Goal: Navigation & Orientation: Go to known website

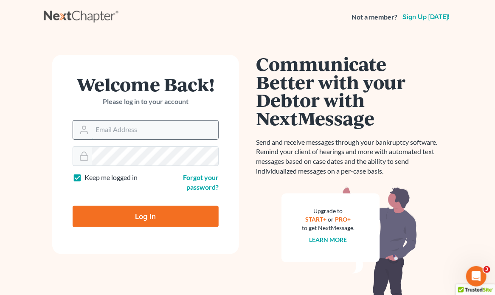
click at [124, 128] on input "Email Address" at bounding box center [155, 129] width 126 height 19
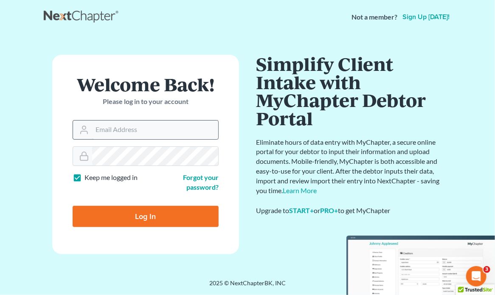
type input "derrick@fairmaxlaw.com"
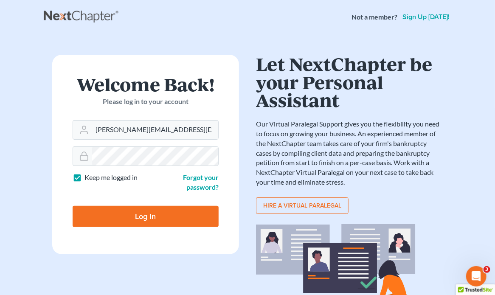
click at [155, 209] on input "Log In" at bounding box center [146, 216] width 146 height 21
type input "Thinking..."
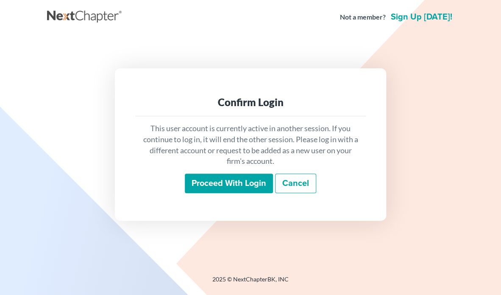
click at [244, 177] on input "Proceed with login" at bounding box center [229, 184] width 88 height 20
